Goal: Find contact information: Find contact information

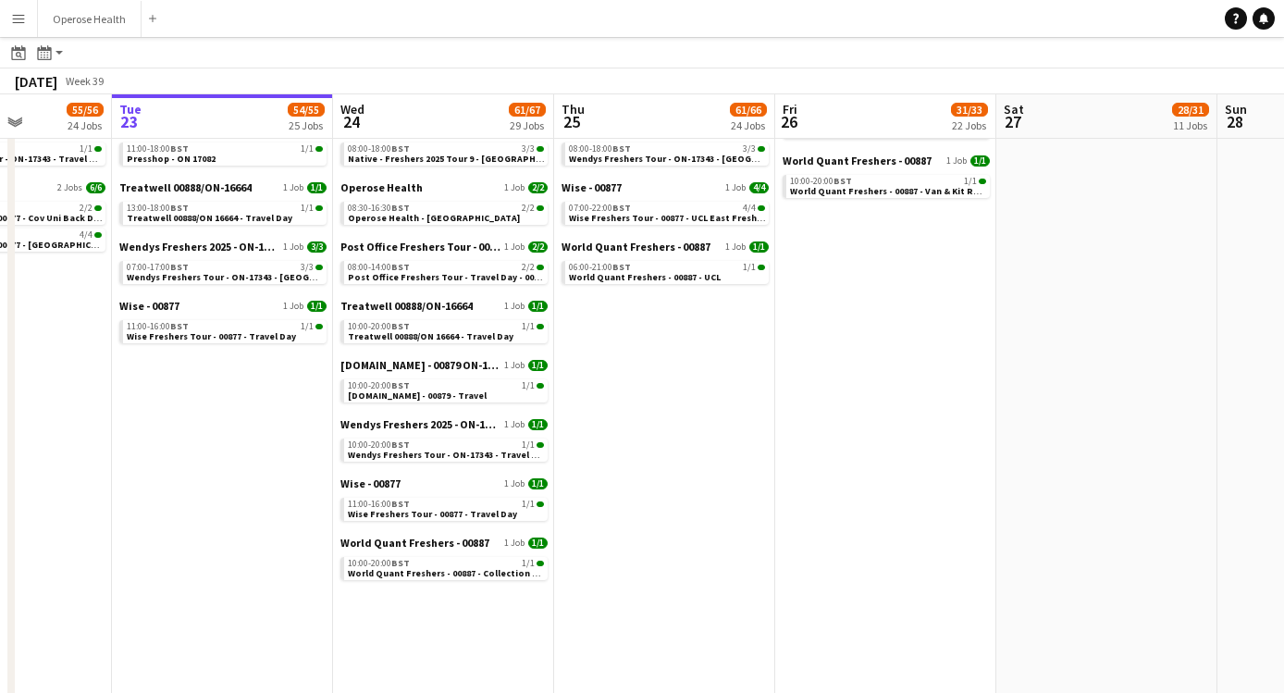
scroll to position [1272, 0]
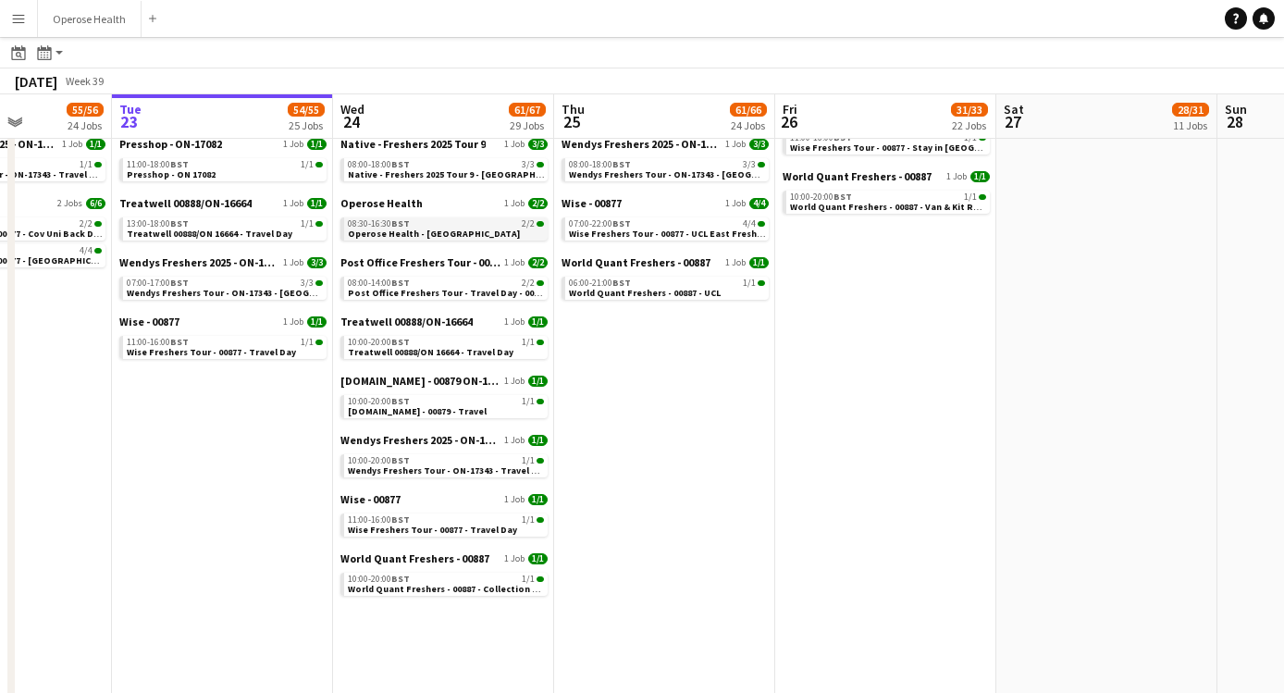
click at [419, 229] on span "Operose Health - Leeds Uni" at bounding box center [434, 234] width 172 height 12
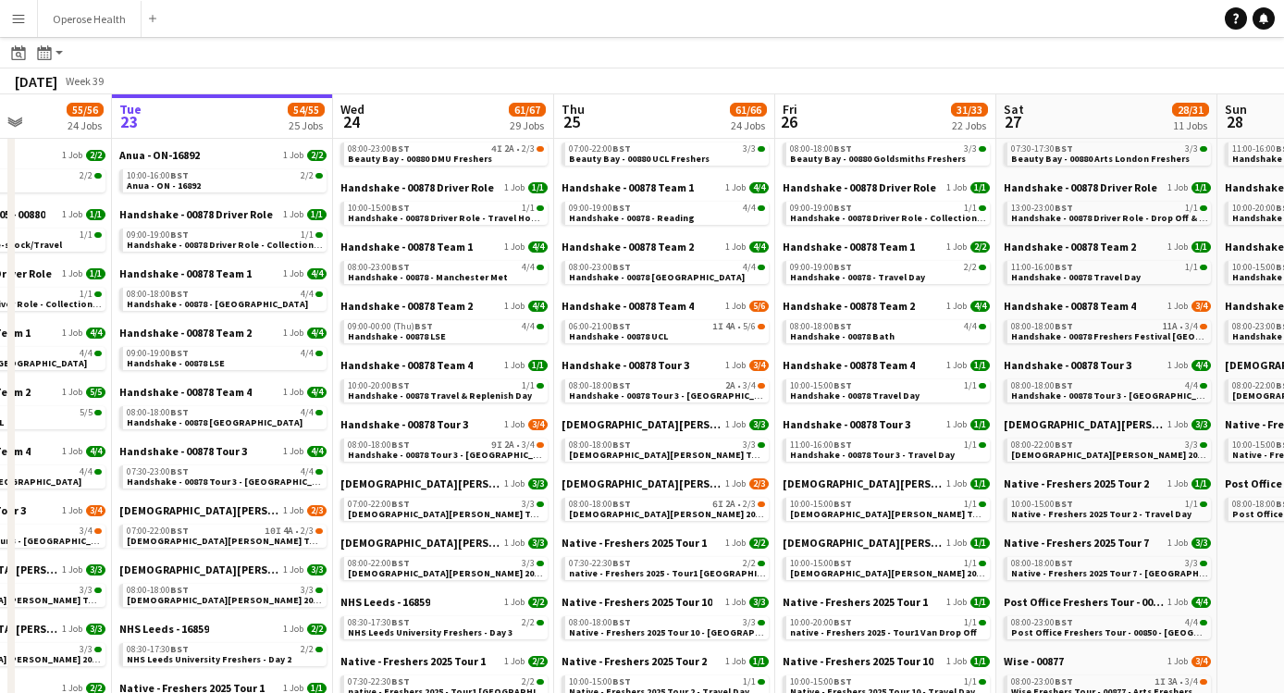
scroll to position [138, 0]
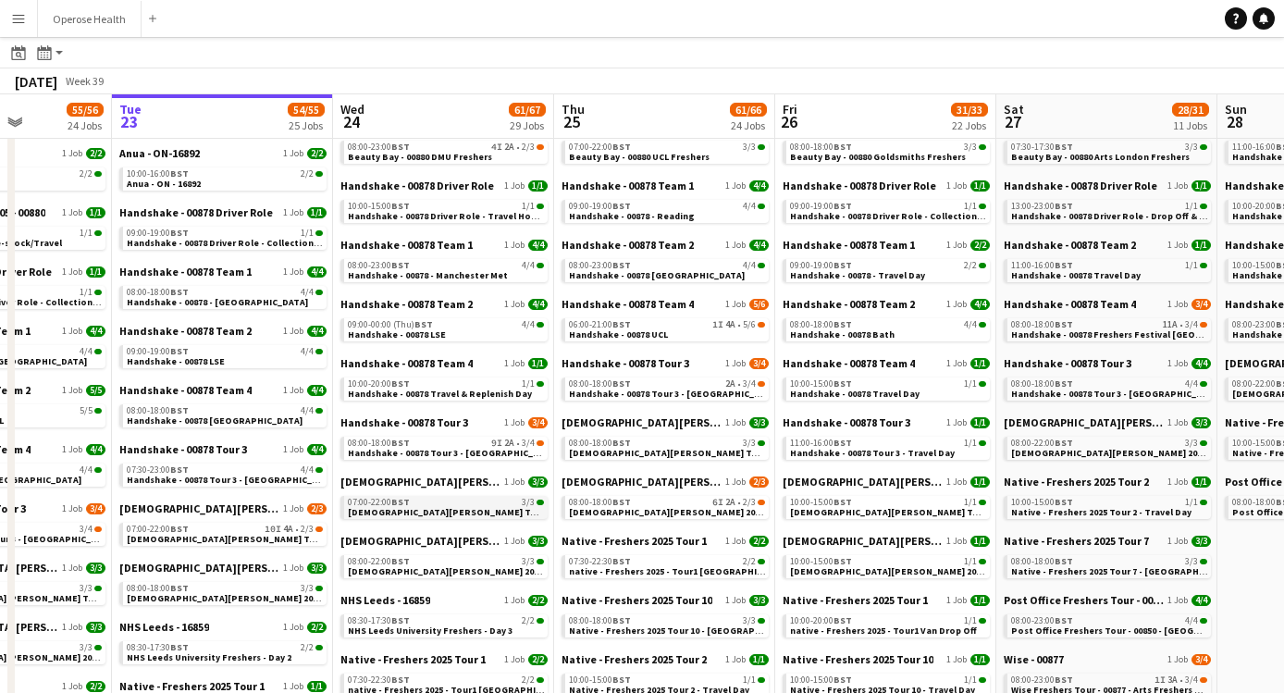
click at [463, 506] on span "Lady Garden Tour 1 - 00848 - University of Nottingham" at bounding box center [516, 512] width 336 height 12
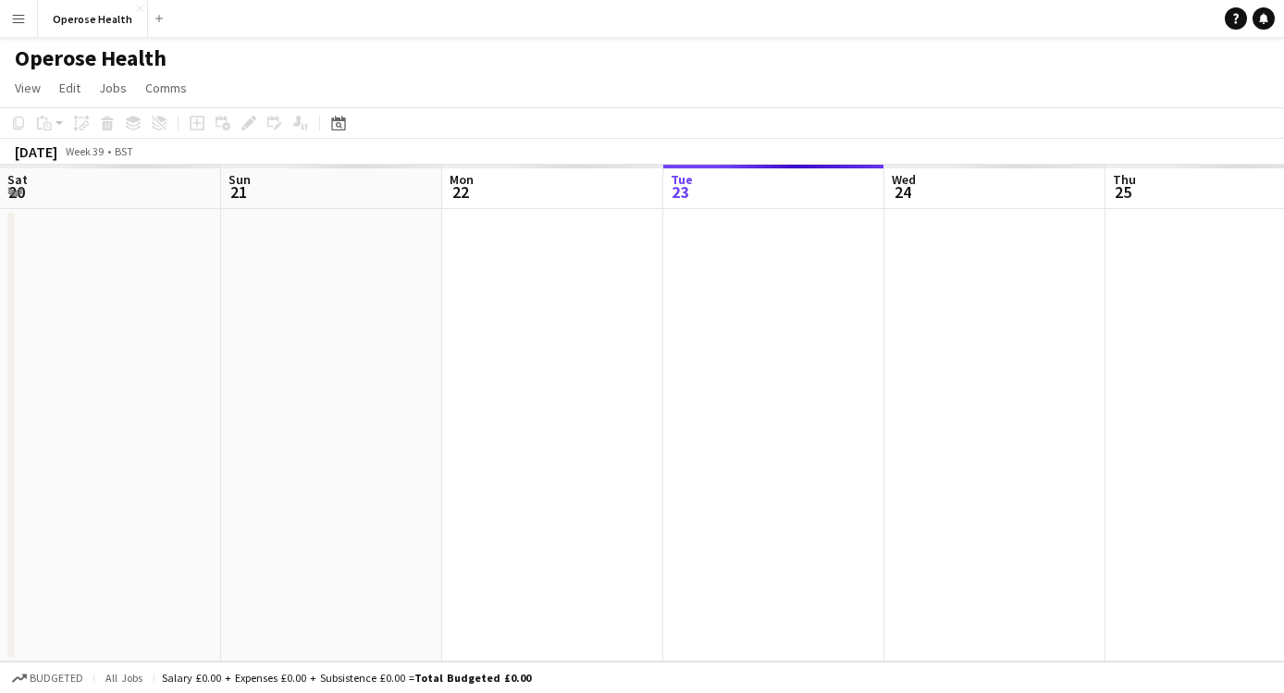
scroll to position [0, 637]
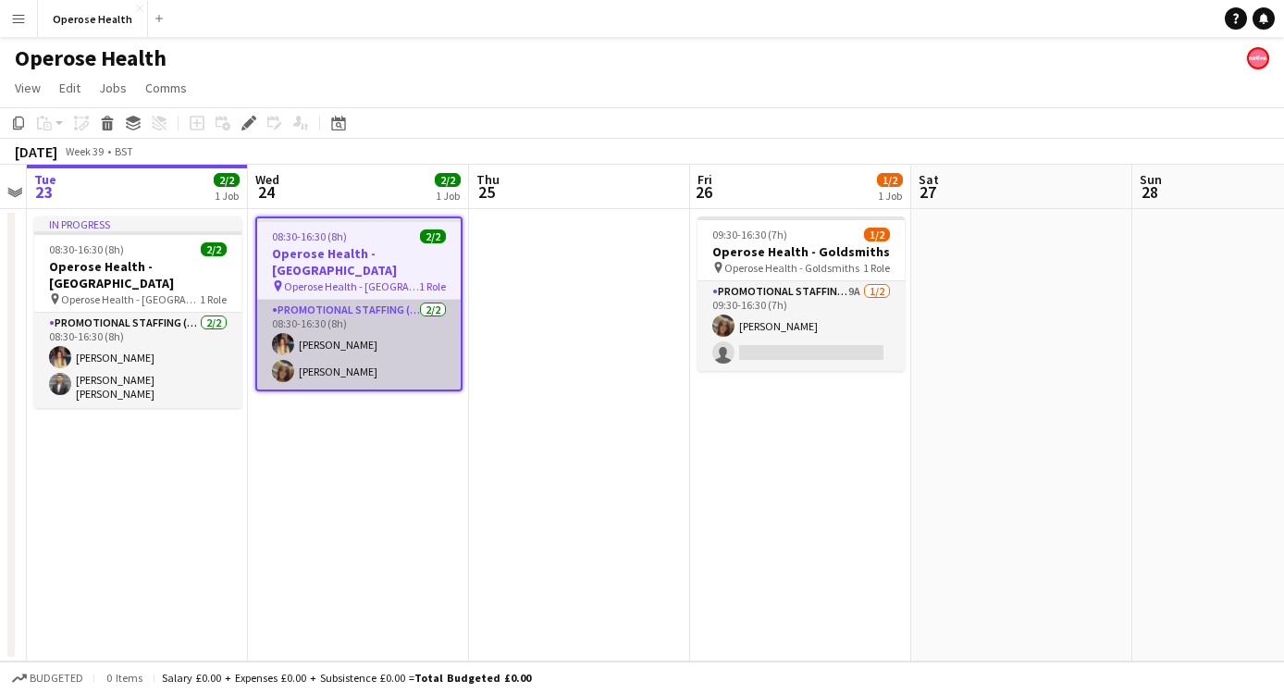
click at [283, 360] on app-user-avatar at bounding box center [283, 371] width 22 height 22
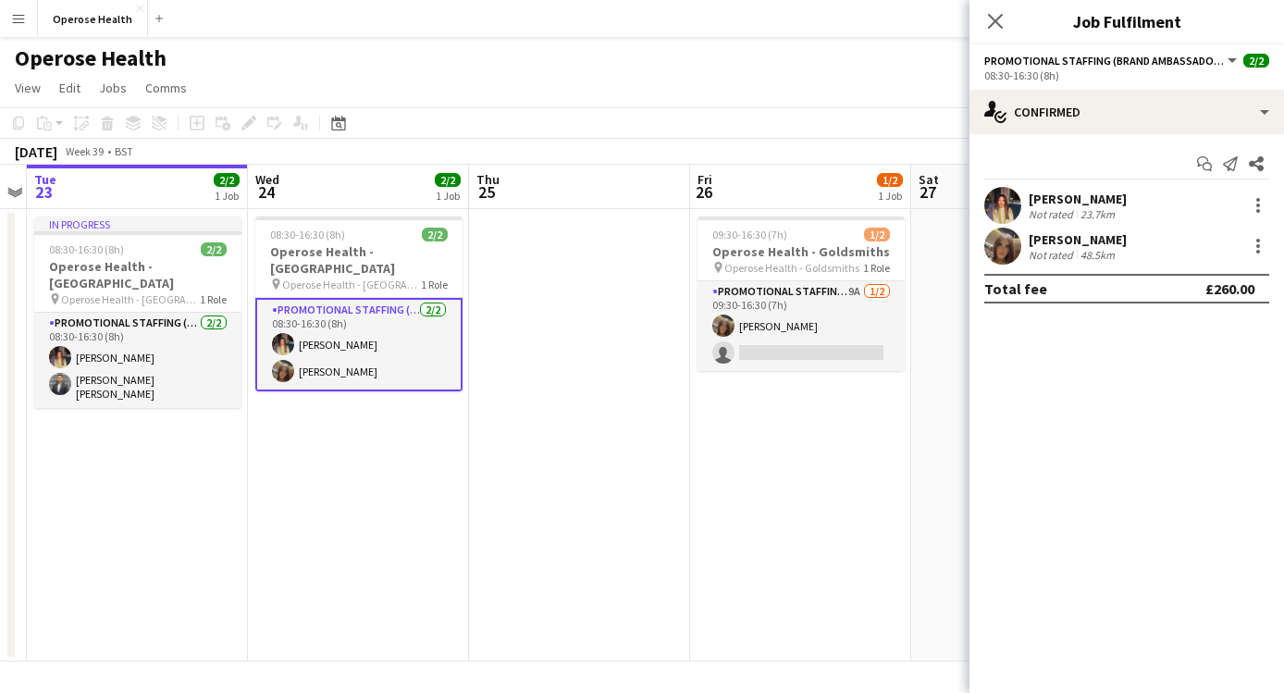
click at [1018, 247] on app-user-avatar at bounding box center [1003, 246] width 37 height 37
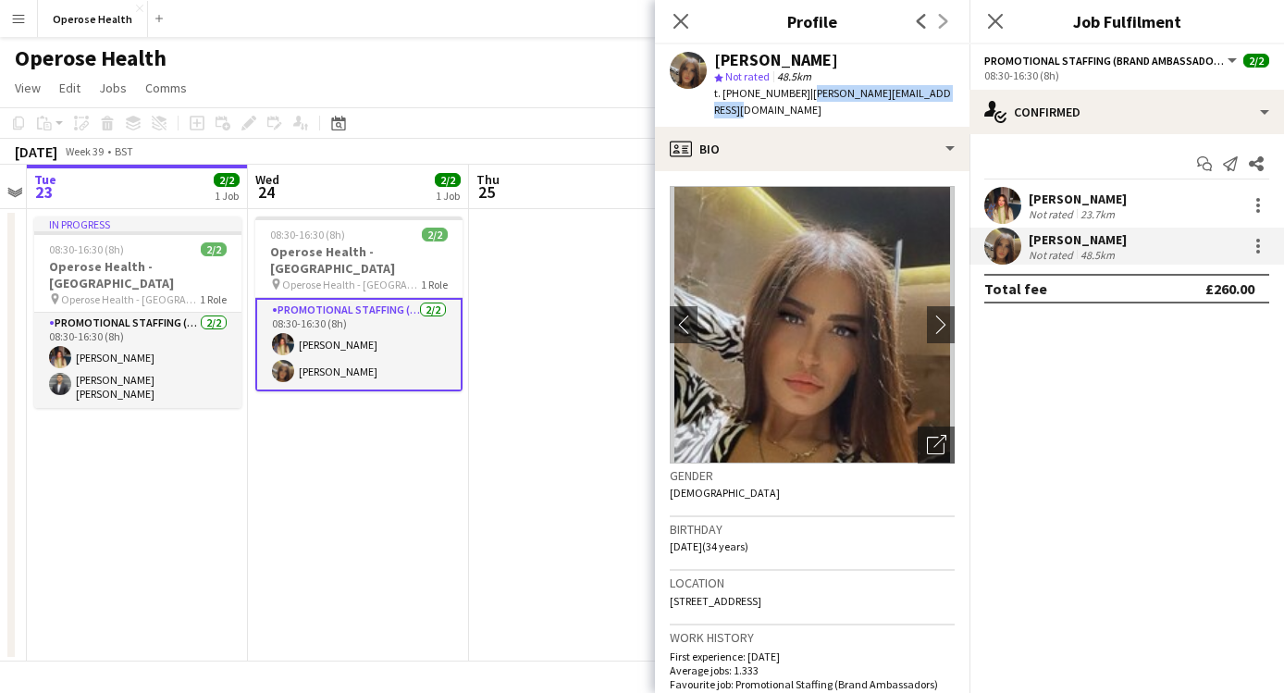
drag, startPoint x: 955, startPoint y: 93, endPoint x: 804, endPoint y: 98, distance: 150.9
click at [804, 98] on div "Maylinda Perlesi star Not rated 48.5km t. +447398622413 | majlinda.perlesi@outl…" at bounding box center [812, 85] width 315 height 82
copy span "majlinda.perlesi@outlook.com"
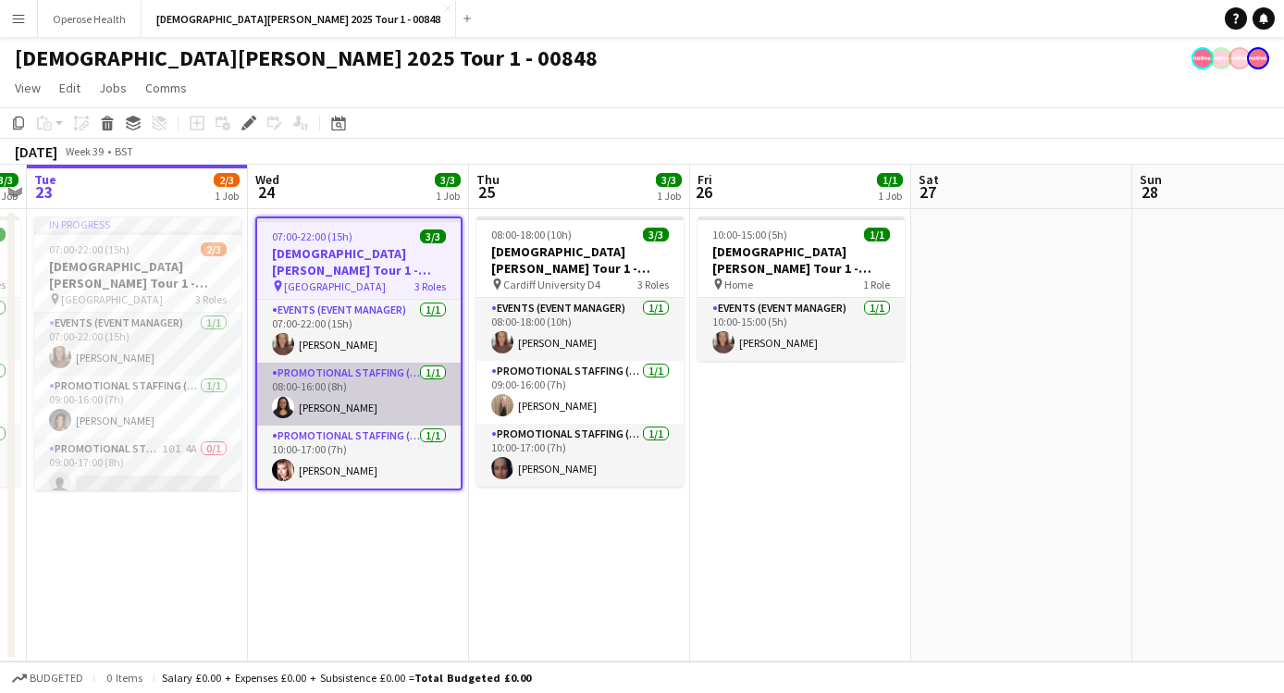
click at [281, 405] on app-user-avatar at bounding box center [283, 407] width 22 height 22
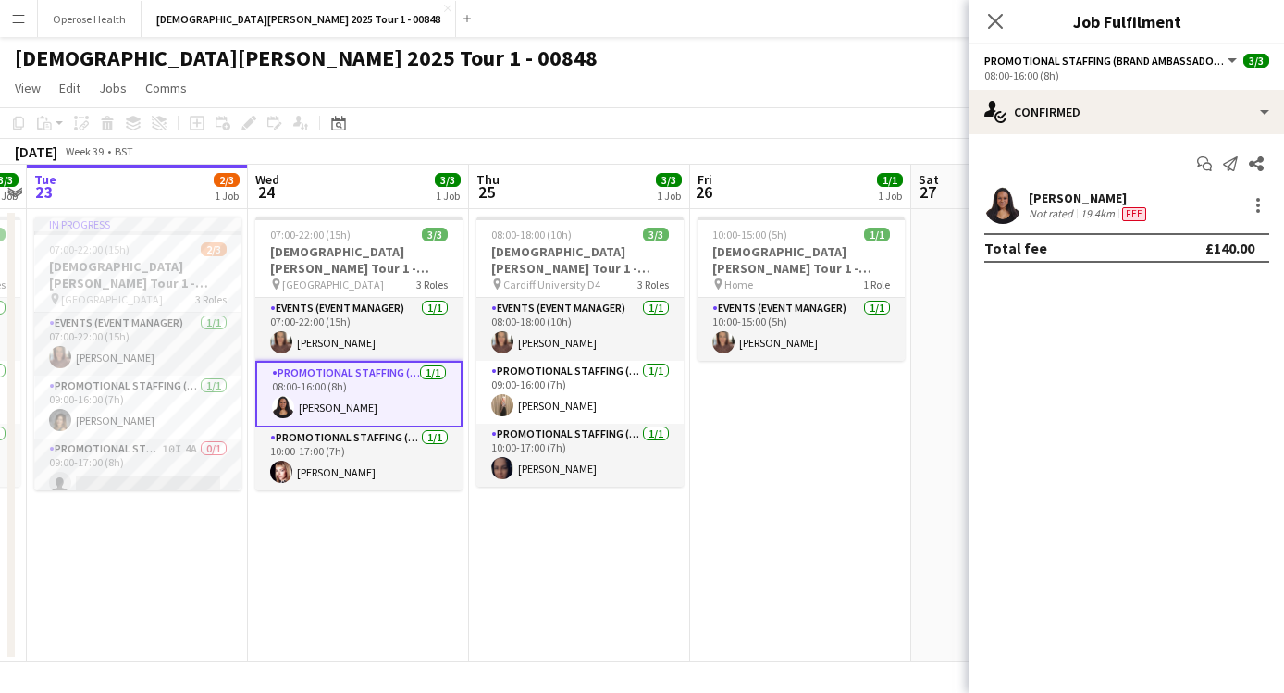
click at [1001, 216] on app-user-avatar at bounding box center [1003, 205] width 37 height 37
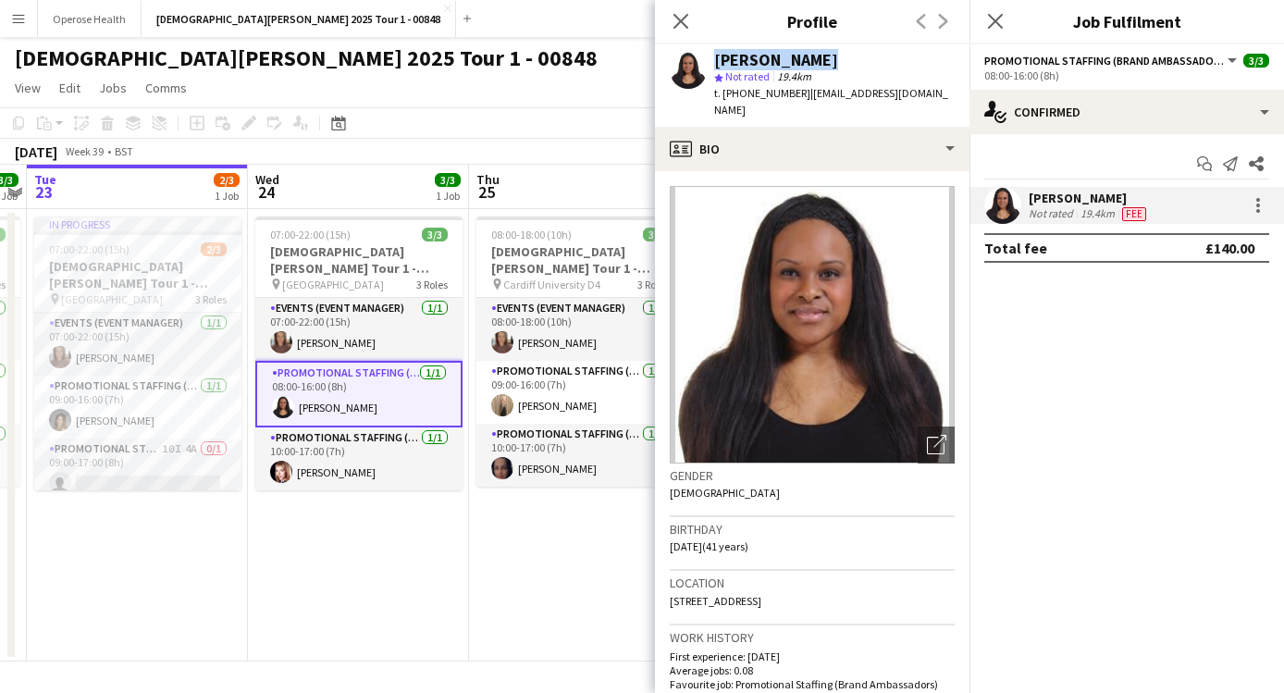
drag, startPoint x: 816, startPoint y: 65, endPoint x: 704, endPoint y: 67, distance: 112.0
click at [704, 67] on div "Rebecca Hall star Not rated 19.4km t. +447741649484 | llneca07@gmail.com" at bounding box center [812, 85] width 315 height 82
copy div "Rebecca Hall"
drag, startPoint x: 795, startPoint y: 97, endPoint x: 725, endPoint y: 96, distance: 70.3
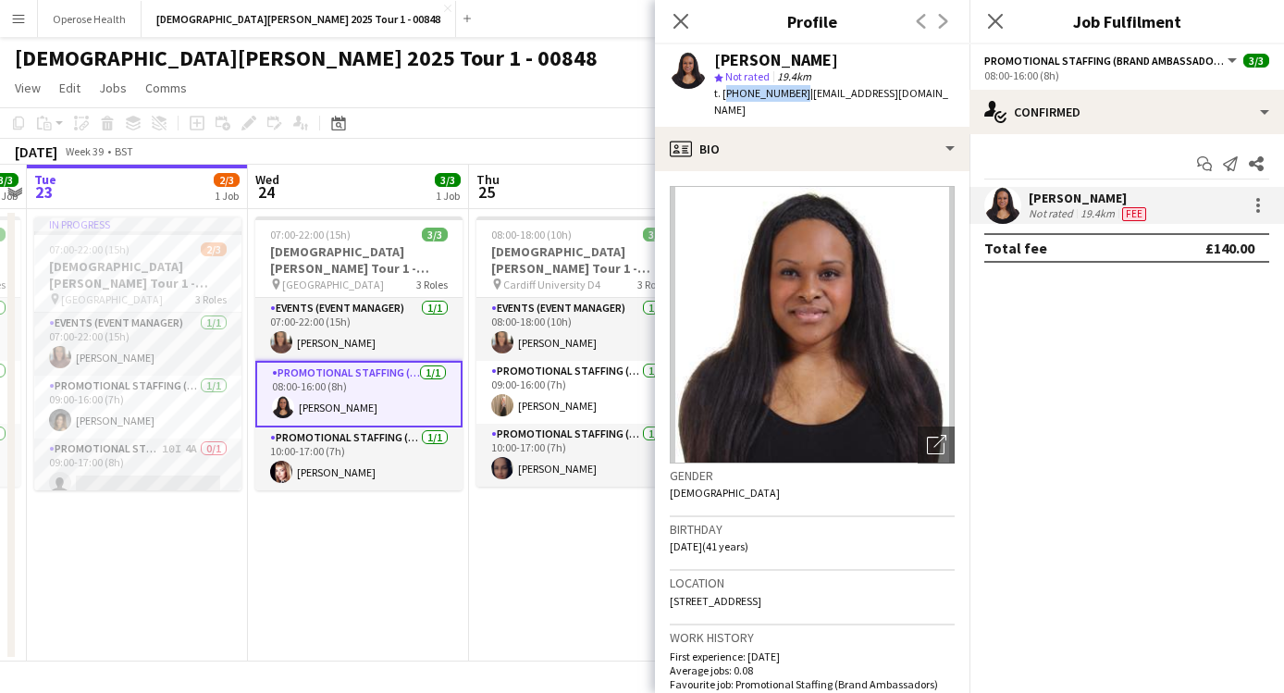
click at [725, 96] on span "t. +447741649484" at bounding box center [762, 93] width 96 height 14
copy span "+447741649484"
drag, startPoint x: 890, startPoint y: 89, endPoint x: 802, endPoint y: 90, distance: 87.9
click at [802, 90] on div "Rebecca Hall star Not rated 19.4km t. +447741649484 | llneca07@gmail.com" at bounding box center [812, 85] width 315 height 82
copy span "llneca07@gmail.com"
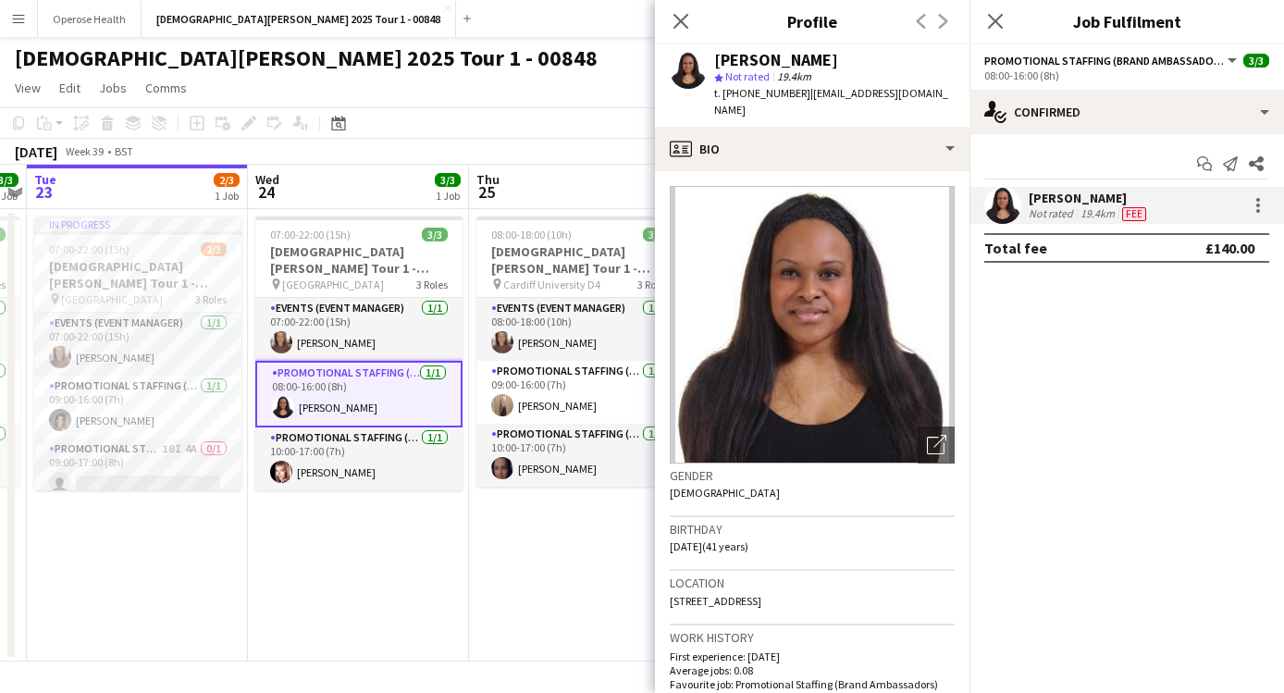
click at [440, 93] on app-page-menu "View Day view expanded Day view collapsed Month view Date picker Jump to today …" at bounding box center [642, 89] width 1284 height 35
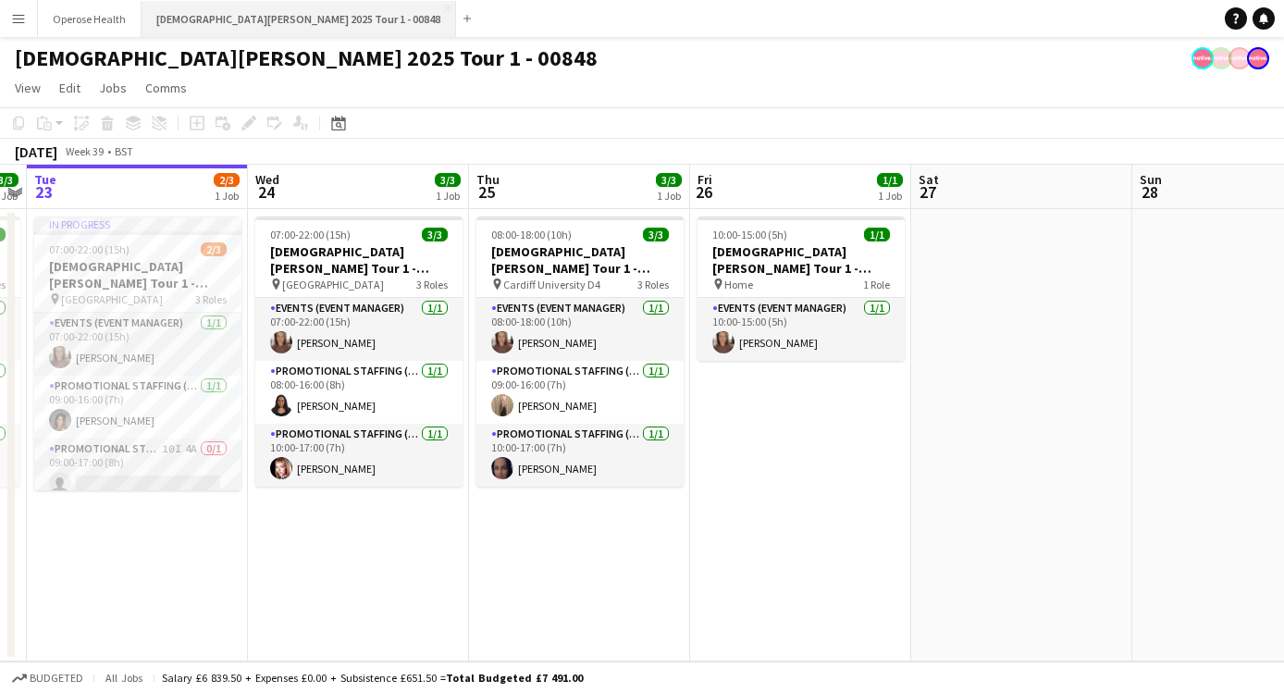
click at [311, 8] on button "Lady Garden 2025 Tour 1 - 00848 Close" at bounding box center [299, 19] width 315 height 36
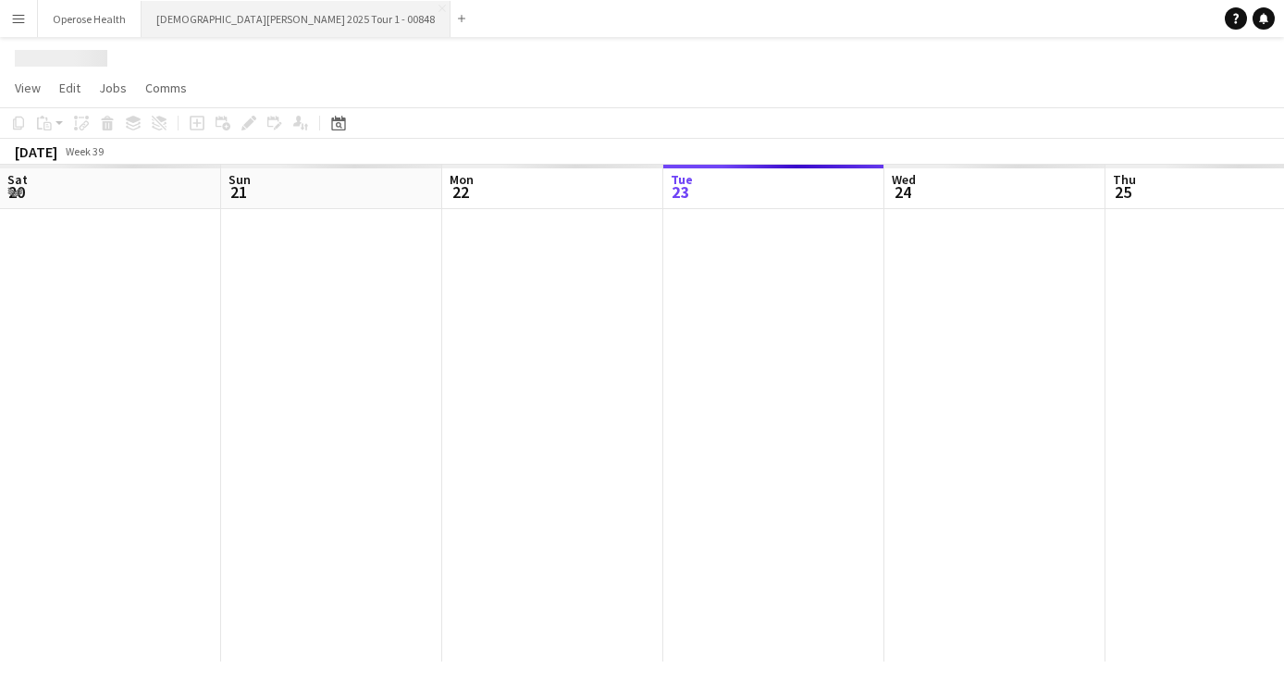
scroll to position [0, 442]
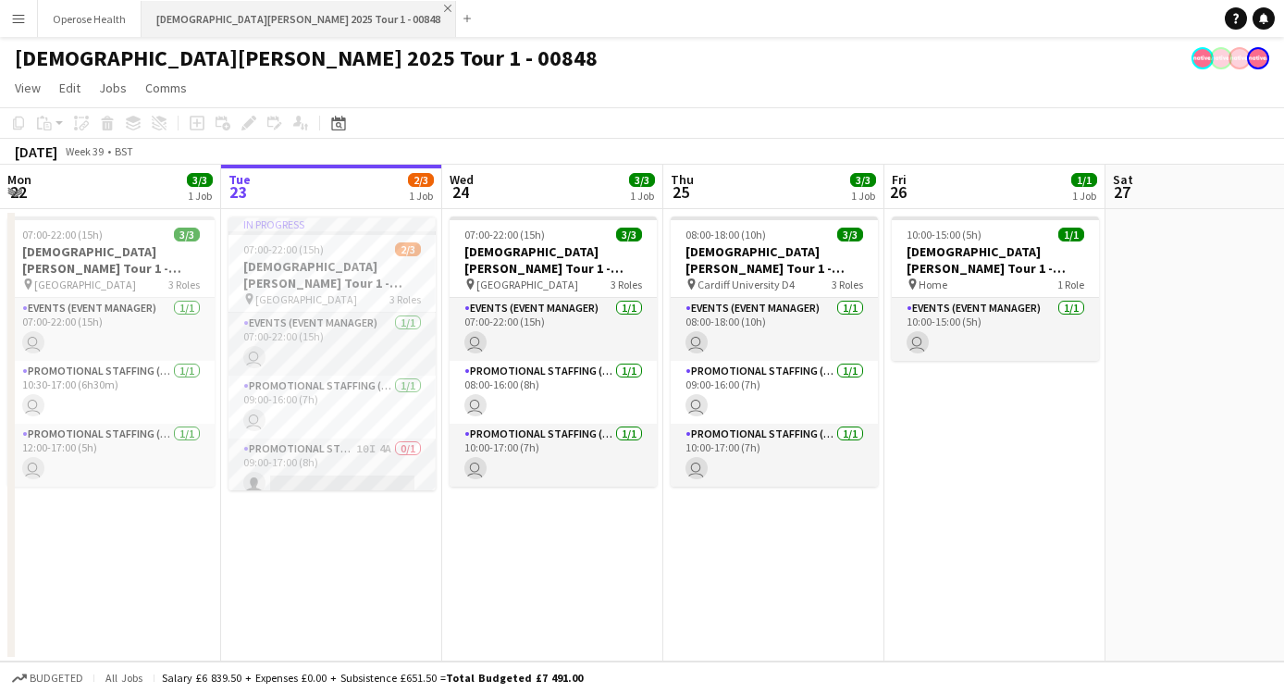
click at [444, 8] on app-icon "Close" at bounding box center [447, 8] width 7 height 7
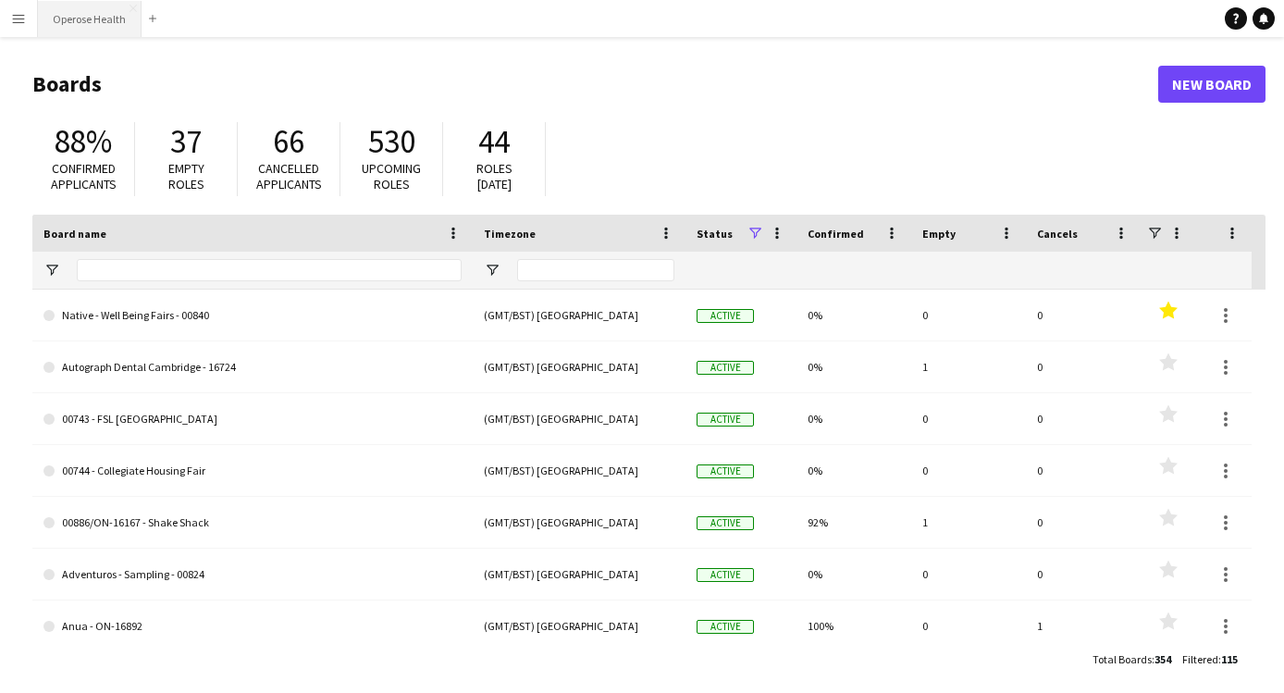
click at [137, 8] on button "Operose Health Close" at bounding box center [90, 19] width 104 height 36
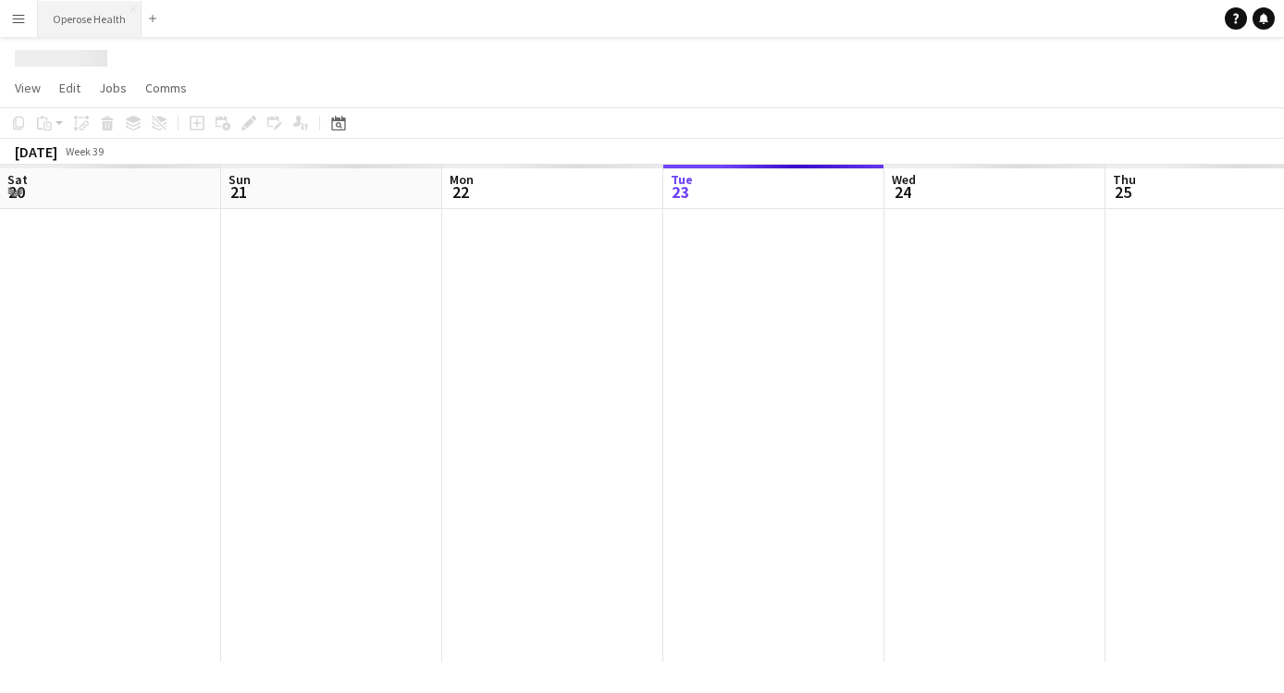
scroll to position [0, 442]
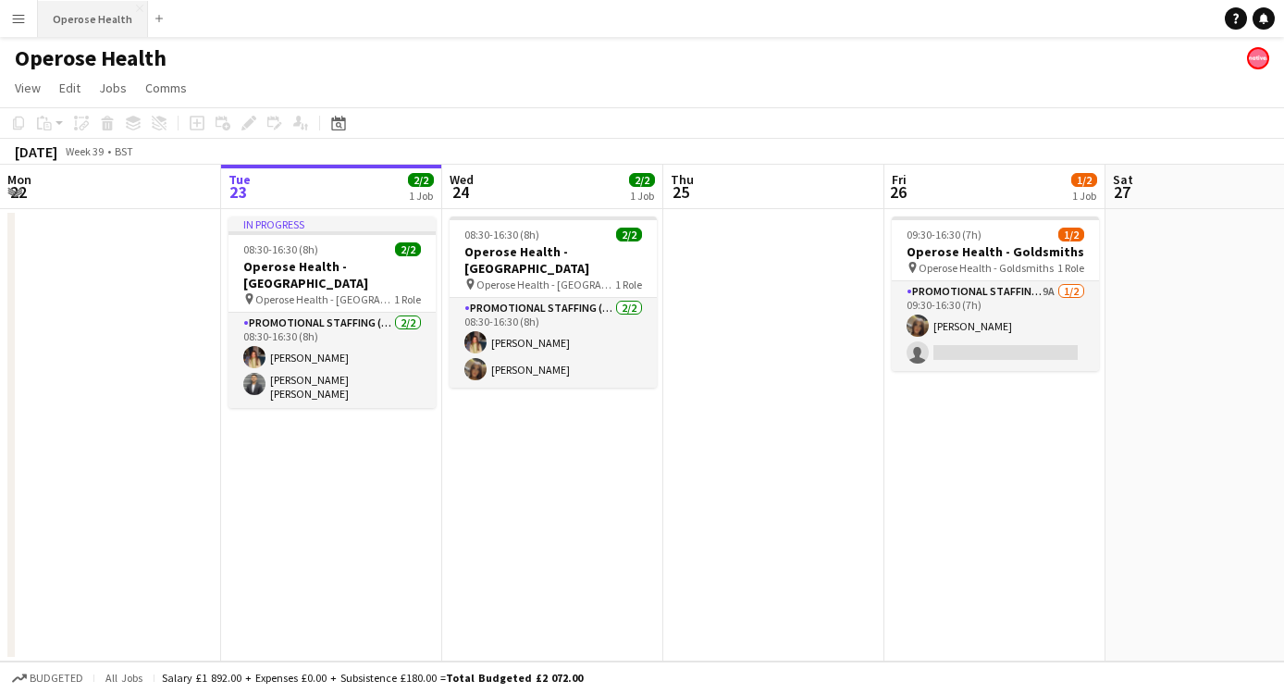
click at [137, 8] on app-icon "Close" at bounding box center [139, 8] width 7 height 7
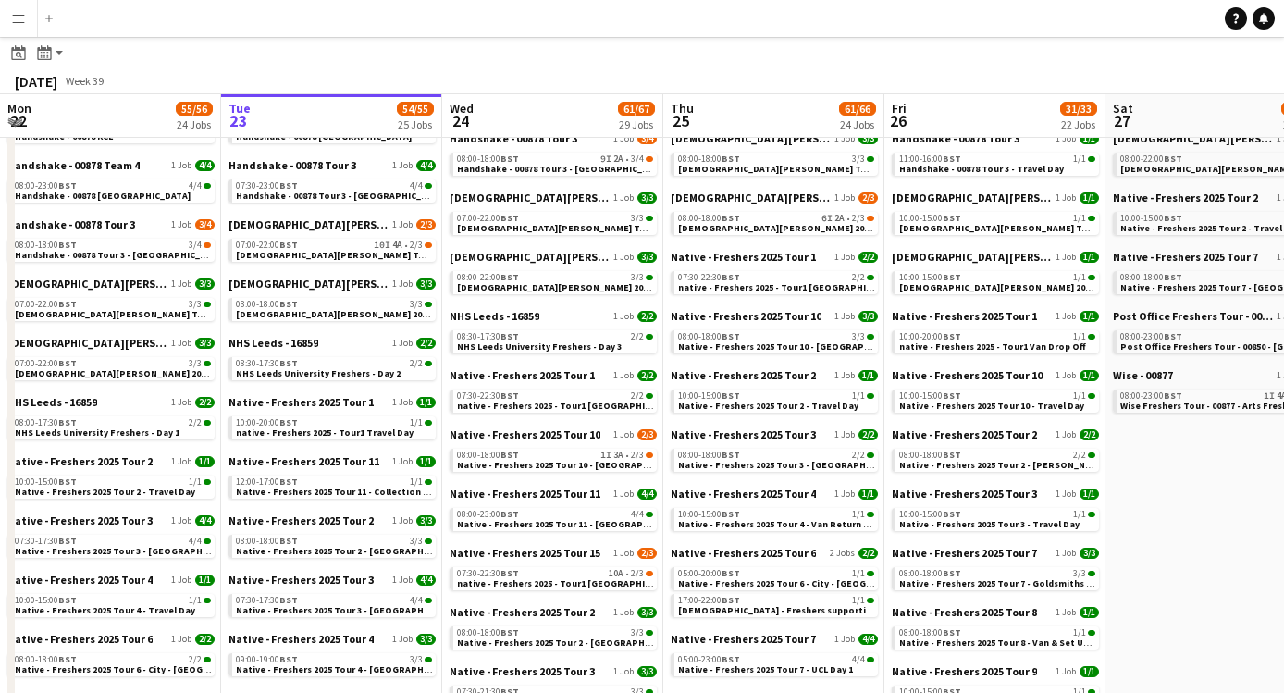
scroll to position [432, 0]
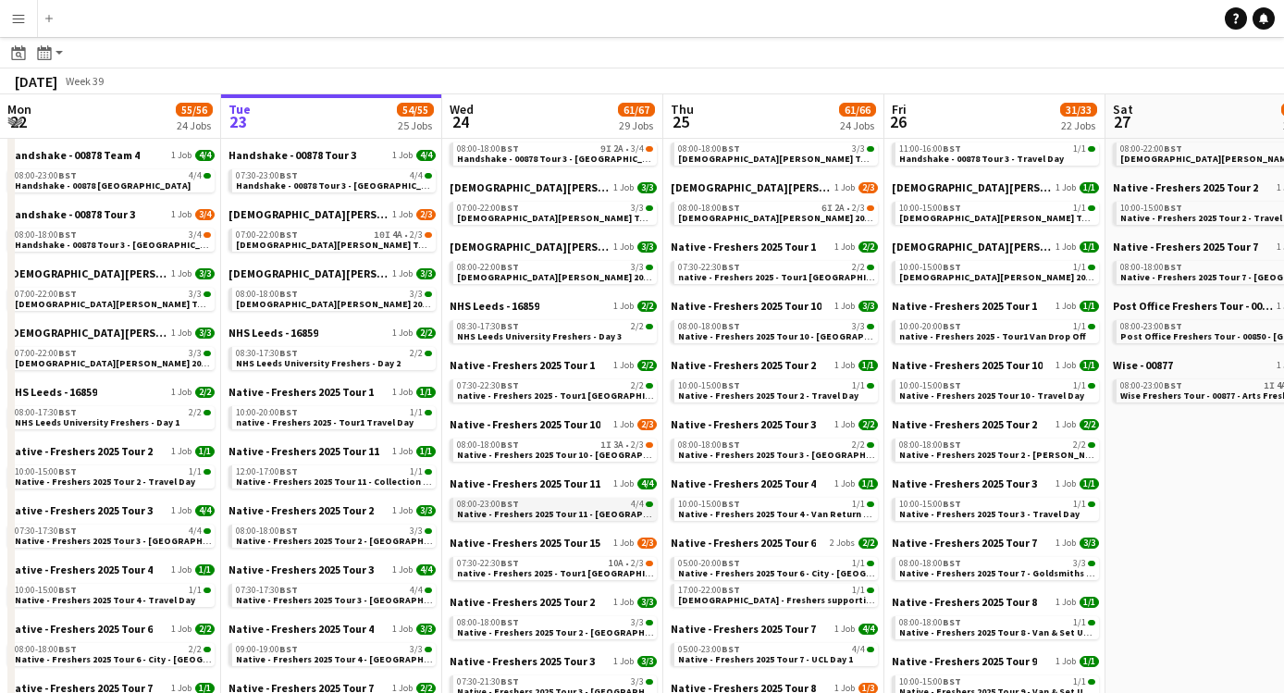
click at [572, 508] on span "Native - Freshers 2025 Tour 11 - [GEOGRAPHIC_DATA] Met" at bounding box center [582, 514] width 251 height 12
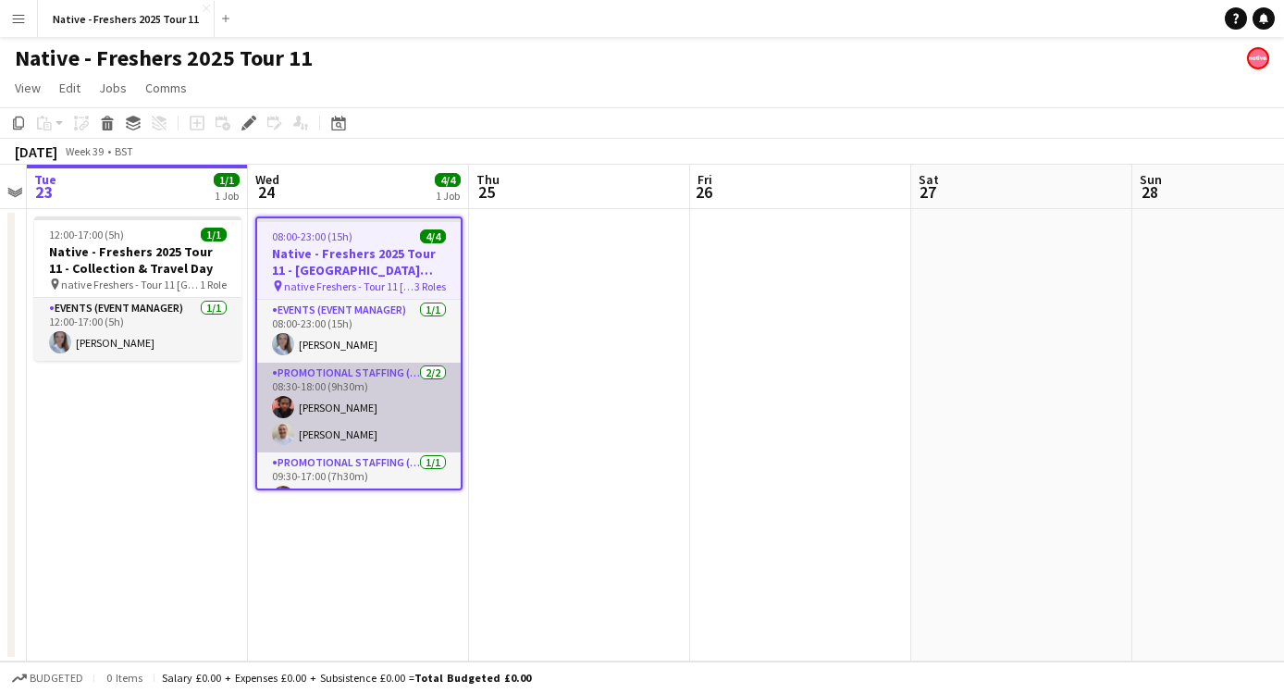
scroll to position [27, 0]
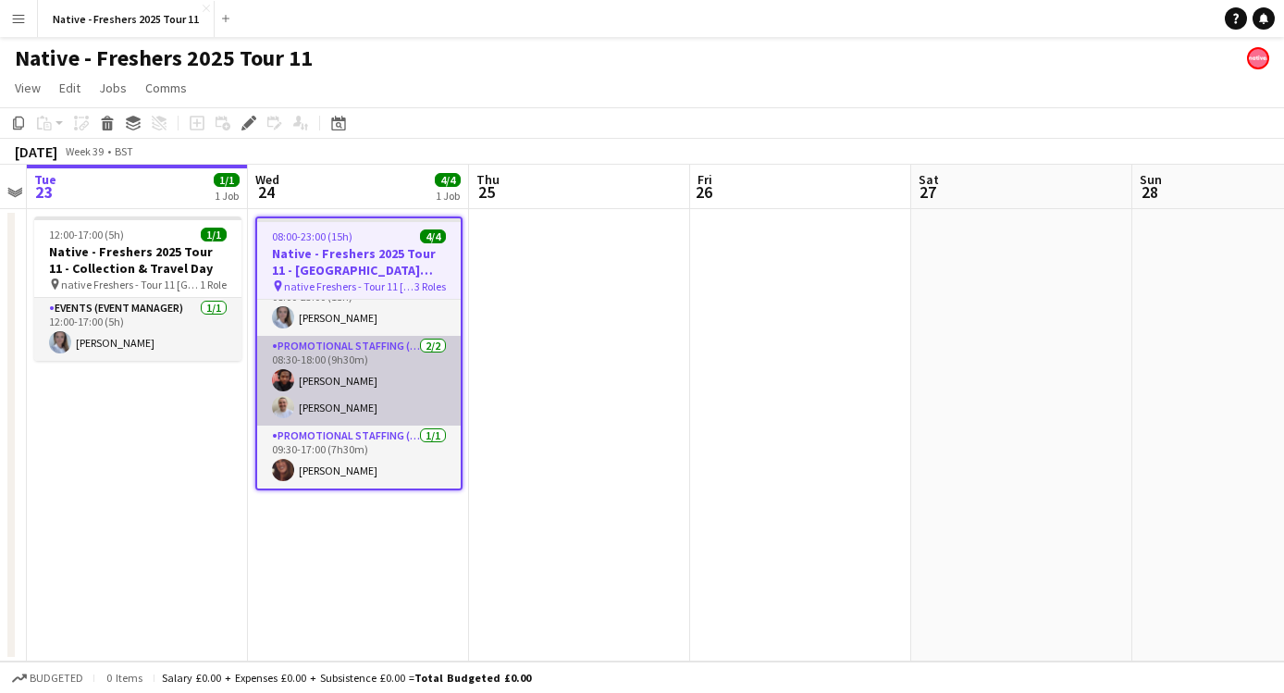
click at [282, 416] on app-user-avatar at bounding box center [283, 407] width 22 height 22
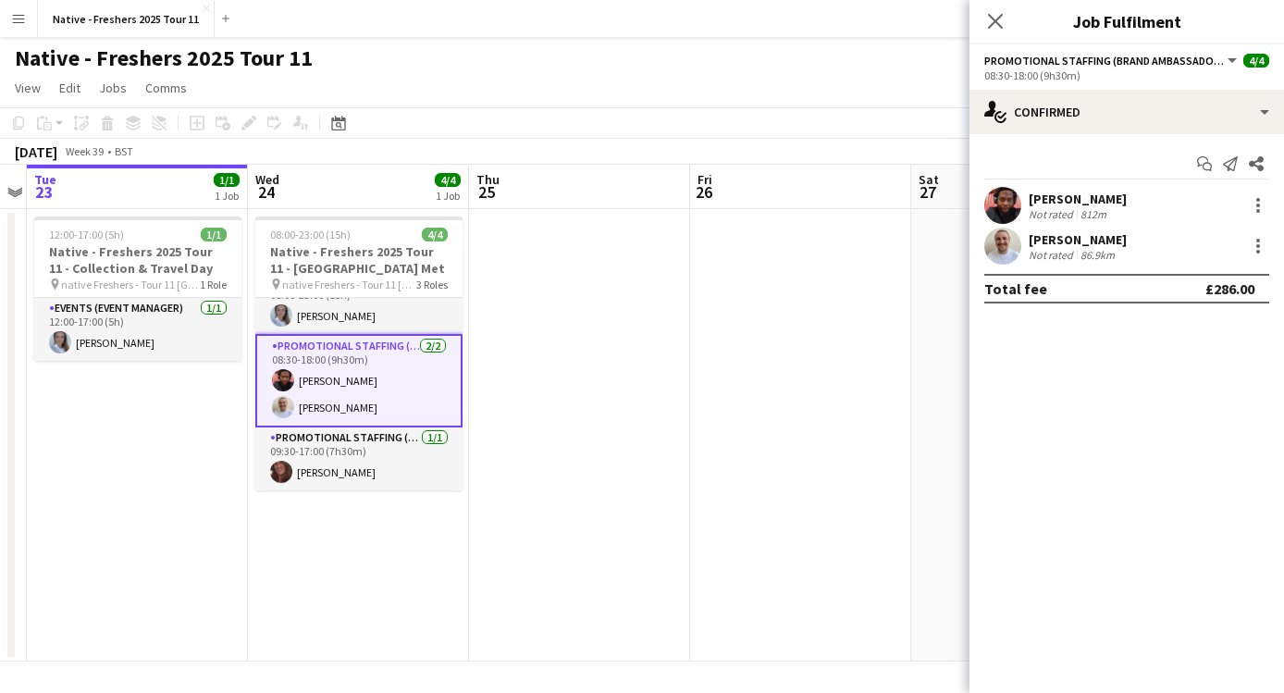
click at [1010, 258] on app-user-avatar at bounding box center [1003, 246] width 37 height 37
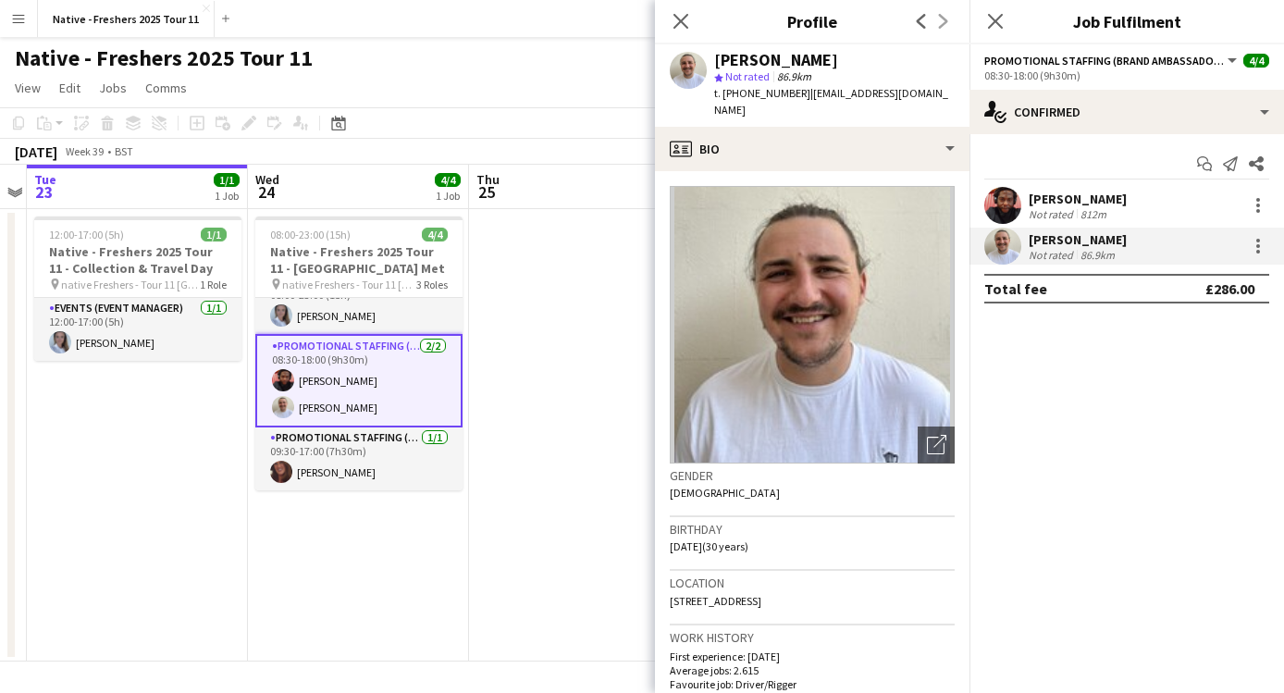
drag, startPoint x: 785, startPoint y: 61, endPoint x: 715, endPoint y: 56, distance: 69.6
click at [715, 56] on div "[PERSON_NAME]" at bounding box center [834, 60] width 241 height 17
copy div "[PERSON_NAME]"
drag, startPoint x: 793, startPoint y: 96, endPoint x: 724, endPoint y: 97, distance: 69.4
click at [724, 97] on span "t. [PHONE_NUMBER]" at bounding box center [762, 93] width 96 height 14
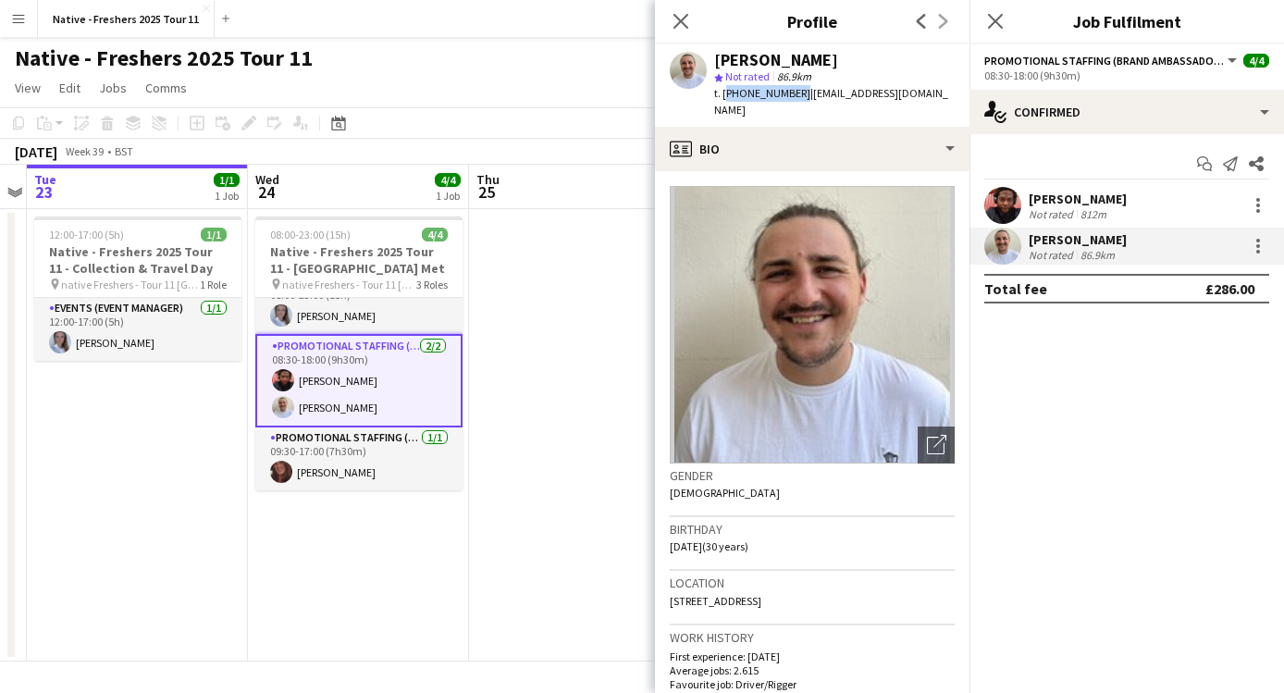
copy span "[PHONE_NUMBER]"
drag, startPoint x: 800, startPoint y: 112, endPoint x: 800, endPoint y: 96, distance: 15.7
click at [800, 96] on div "t. [PHONE_NUMBER] | [EMAIL_ADDRESS][DOMAIN_NAME]" at bounding box center [834, 101] width 241 height 33
copy span "[EMAIL_ADDRESS][DOMAIN_NAME]"
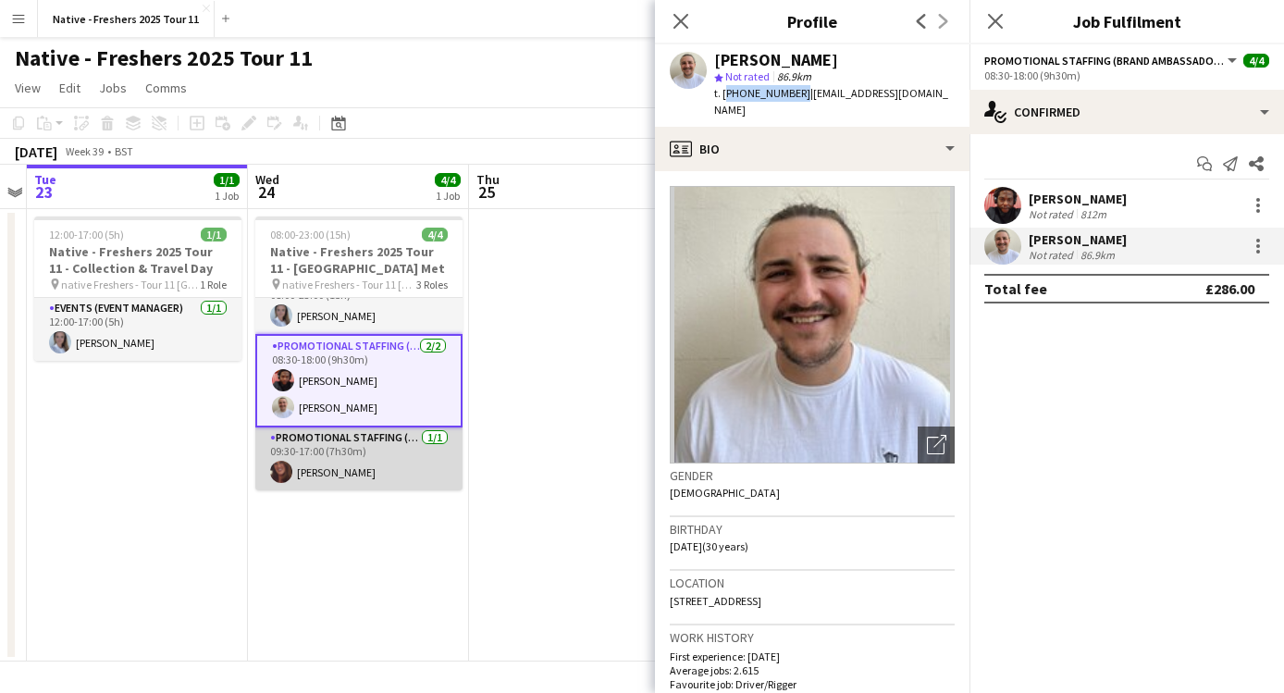
click at [279, 475] on app-user-avatar at bounding box center [281, 472] width 22 height 22
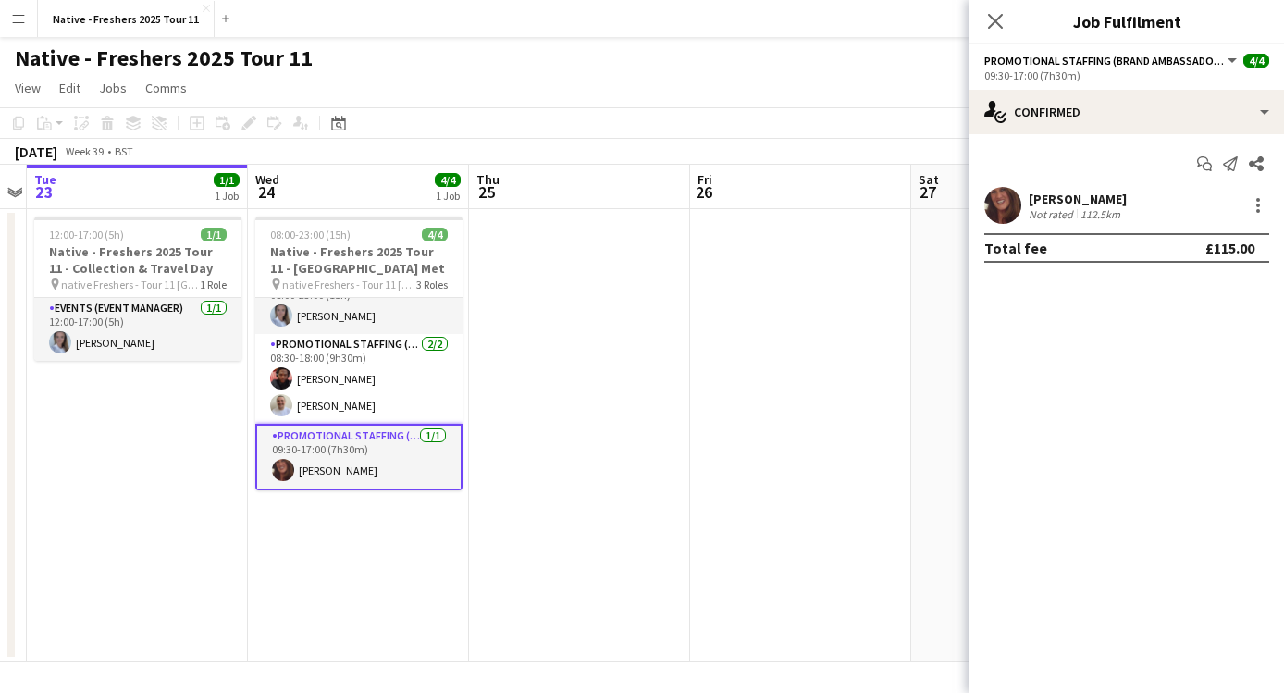
click at [1008, 205] on app-user-avatar at bounding box center [1003, 205] width 37 height 37
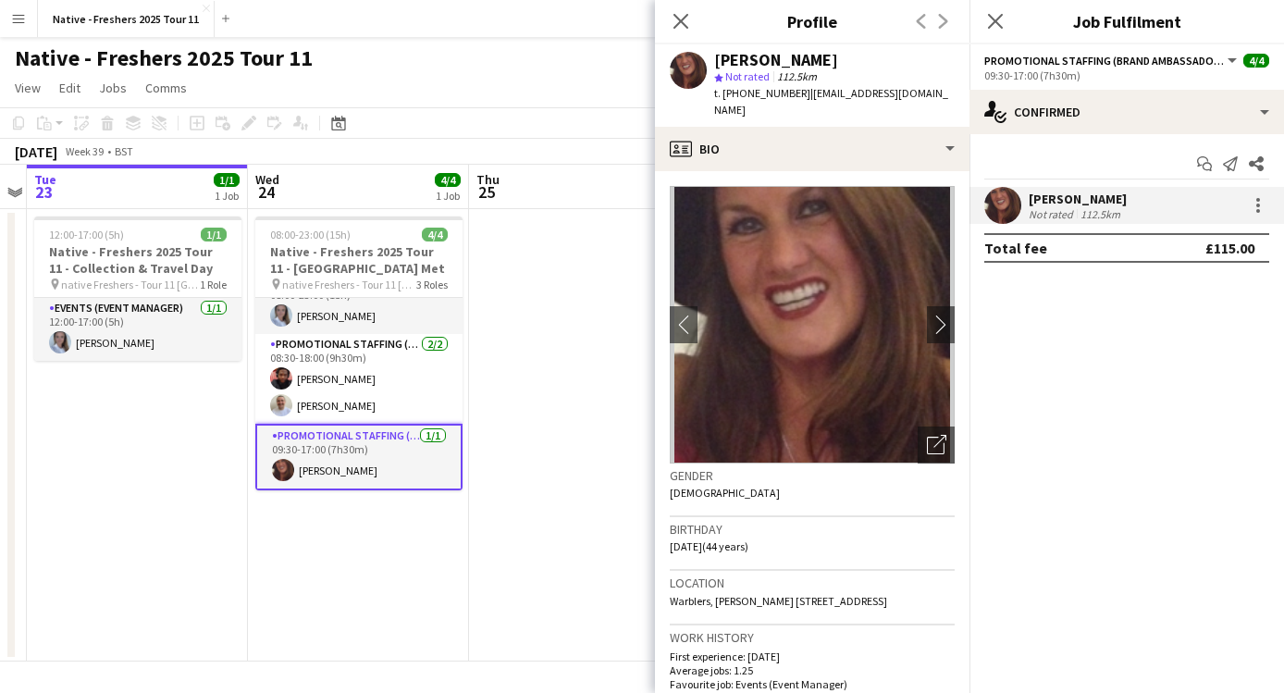
drag, startPoint x: 811, startPoint y: 62, endPoint x: 696, endPoint y: 68, distance: 114.9
click at [696, 68] on div "[PERSON_NAME] star Not rated 112.5km t. [PHONE_NUMBER] | [EMAIL_ADDRESS][DOMAIN…" at bounding box center [812, 85] width 315 height 82
copy div "[PERSON_NAME]"
drag, startPoint x: 798, startPoint y: 90, endPoint x: 717, endPoint y: 95, distance: 80.7
click at [717, 95] on div "t. [PHONE_NUMBER] | [EMAIL_ADDRESS][DOMAIN_NAME]" at bounding box center [834, 101] width 241 height 33
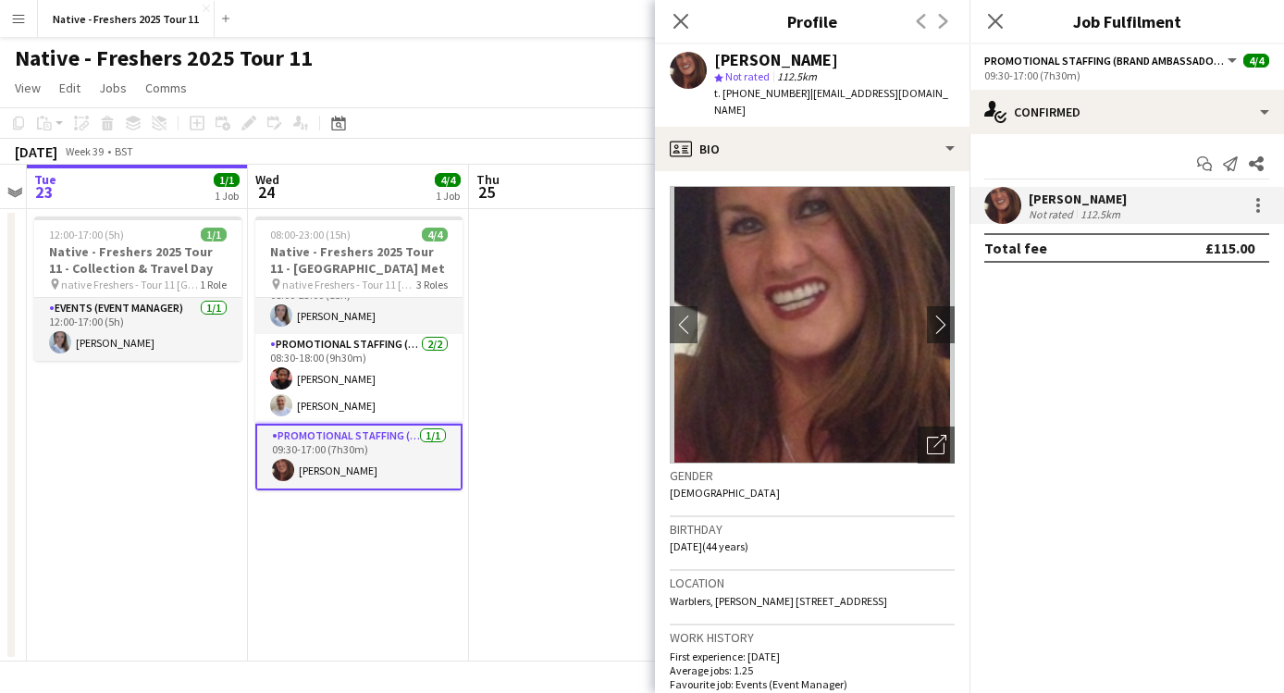
copy span ". [PHONE_NUMBER]"
drag, startPoint x: 926, startPoint y: 91, endPoint x: 801, endPoint y: 92, distance: 124.9
click at [801, 92] on div "[PERSON_NAME] star Not rated 112.5km t. [PHONE_NUMBER] | [EMAIL_ADDRESS][DOMAIN…" at bounding box center [812, 85] width 315 height 82
copy span "[EMAIL_ADDRESS][DOMAIN_NAME]"
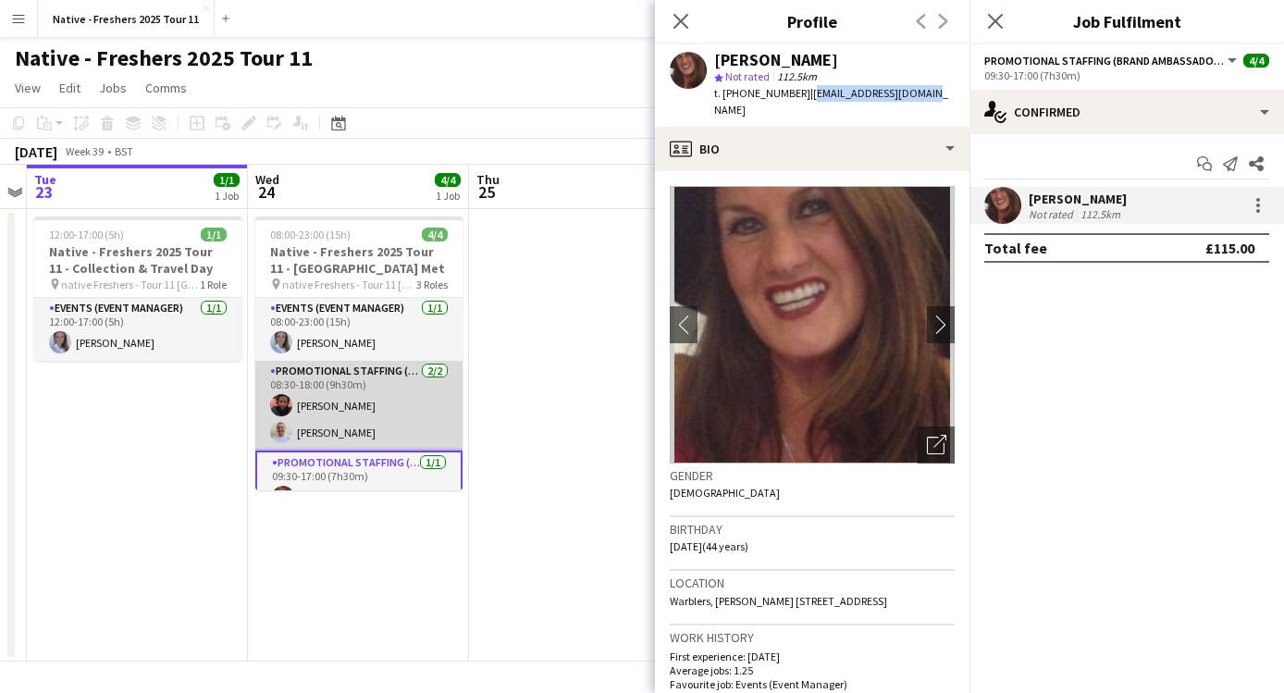
scroll to position [0, 636]
click at [281, 396] on app-user-avatar at bounding box center [282, 405] width 22 height 22
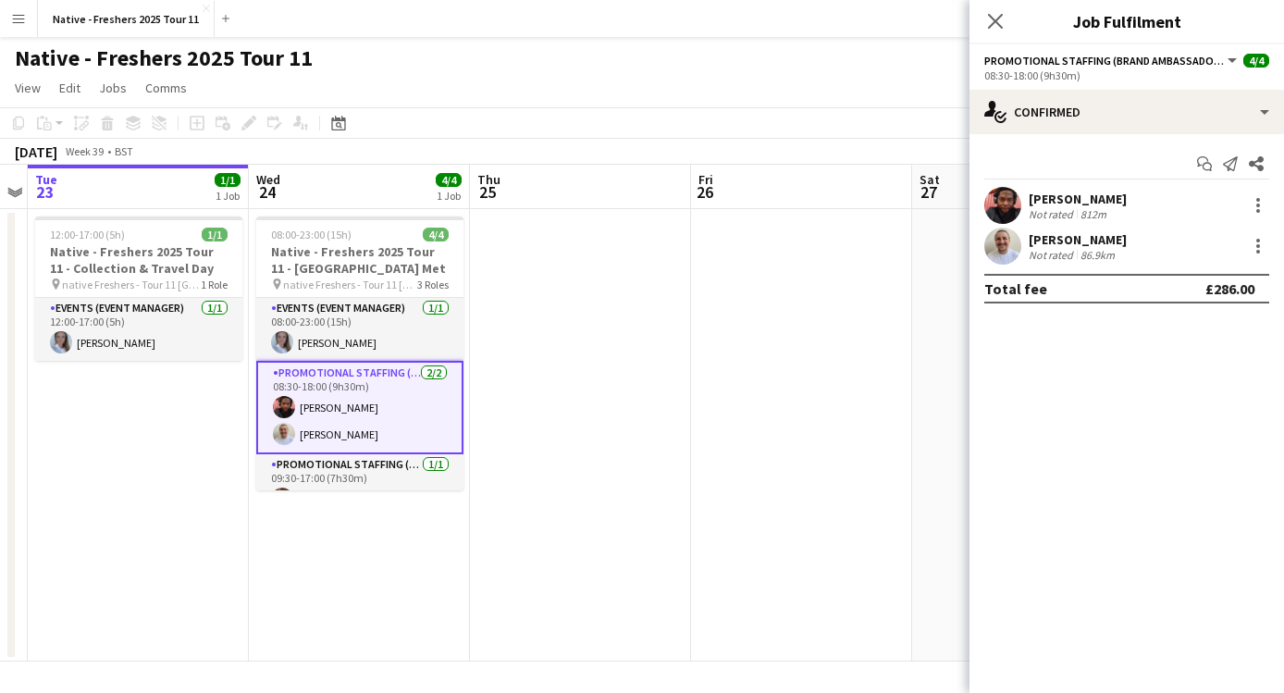
click at [999, 213] on app-user-avatar at bounding box center [1003, 205] width 37 height 37
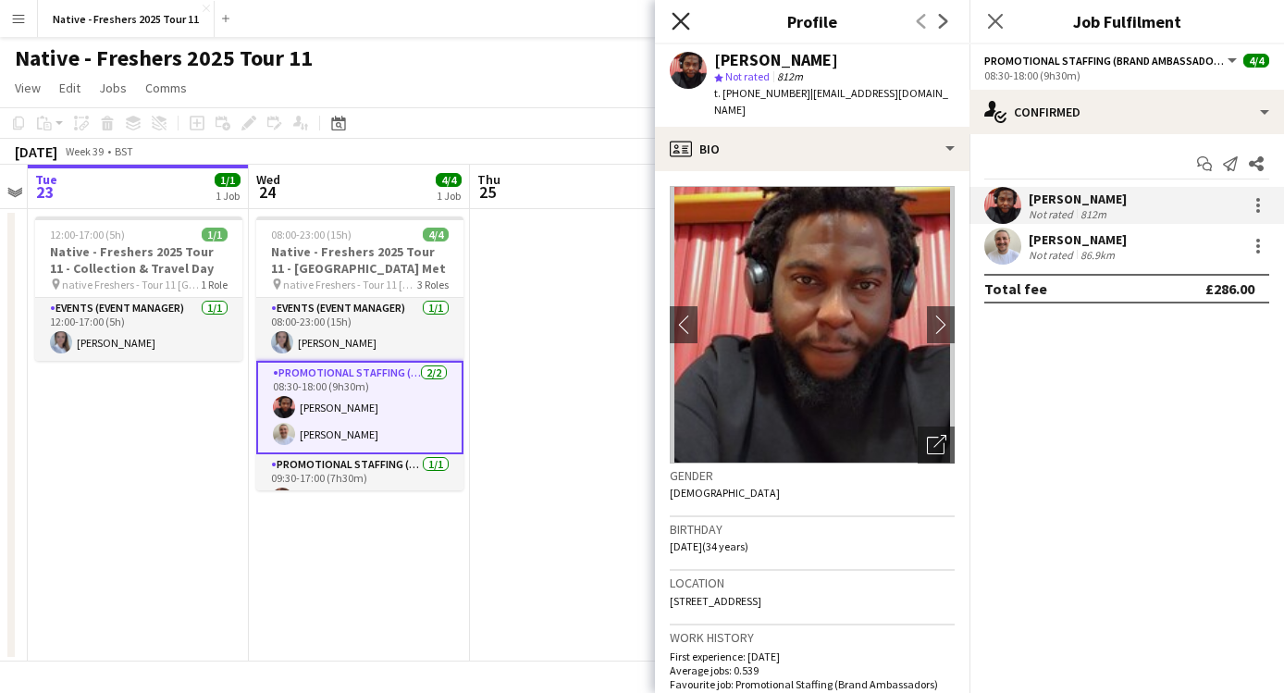
click at [682, 19] on icon at bounding box center [681, 21] width 18 height 18
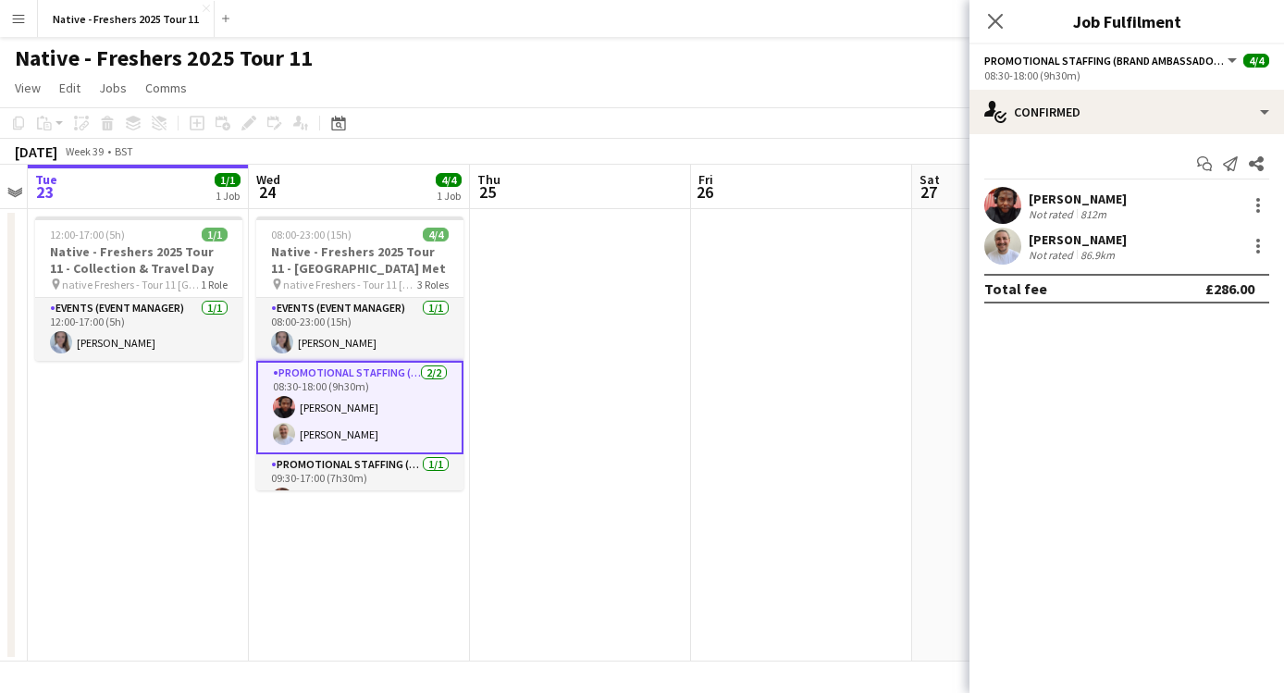
click at [651, 352] on app-date-cell at bounding box center [580, 435] width 221 height 452
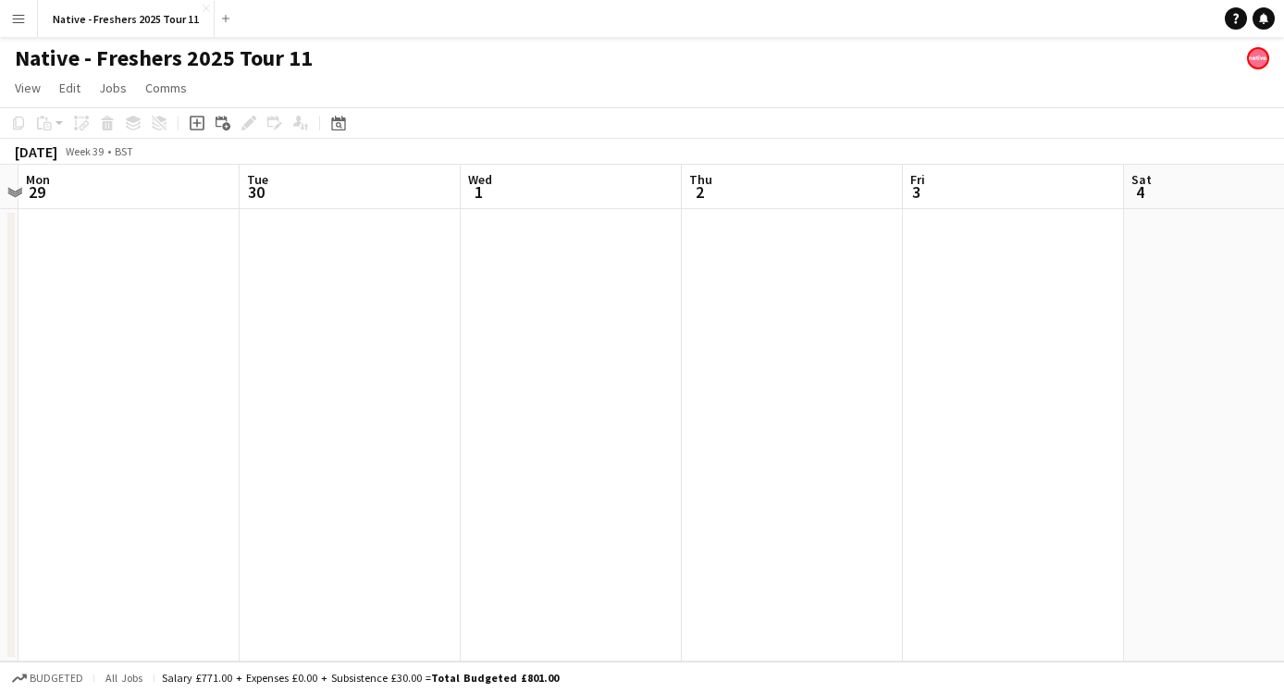
scroll to position [0, 652]
click at [203, 10] on app-icon "Close" at bounding box center [206, 8] width 7 height 7
